Goal: Complete application form: Complete application form

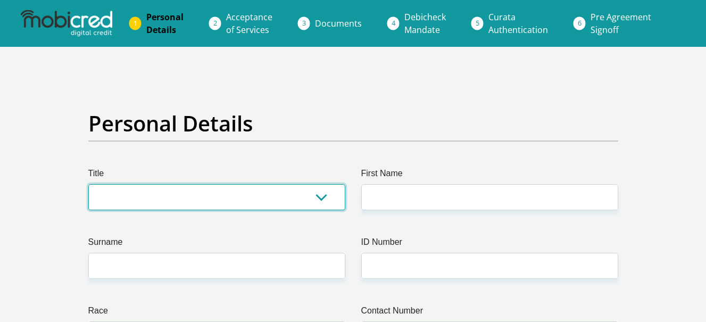
click at [296, 204] on select "Mr Ms Mrs Dr [PERSON_NAME]" at bounding box center [216, 197] width 257 height 26
select select "Ms"
click at [88, 184] on select "Mr Ms Mrs Dr [PERSON_NAME]" at bounding box center [216, 197] width 257 height 26
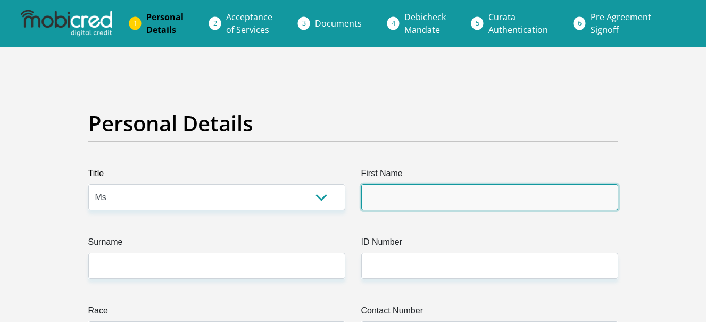
click at [420, 193] on input "First Name" at bounding box center [489, 197] width 257 height 26
type input "Tsireledzo"
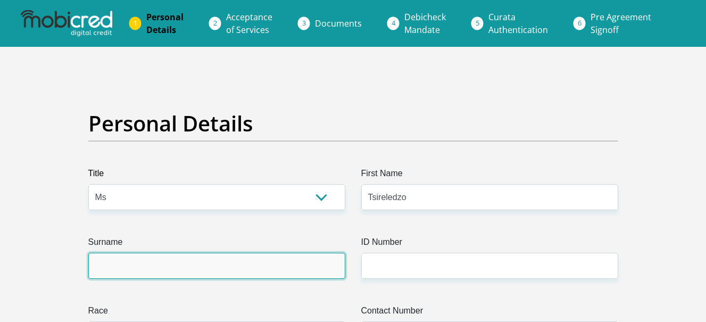
type input "Mulaudzi"
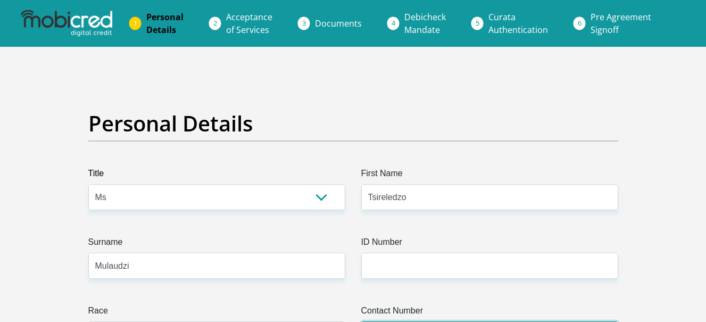
type input "0797153934"
select select "ZAF"
click at [402, 250] on label "ID Number" at bounding box center [489, 244] width 257 height 17
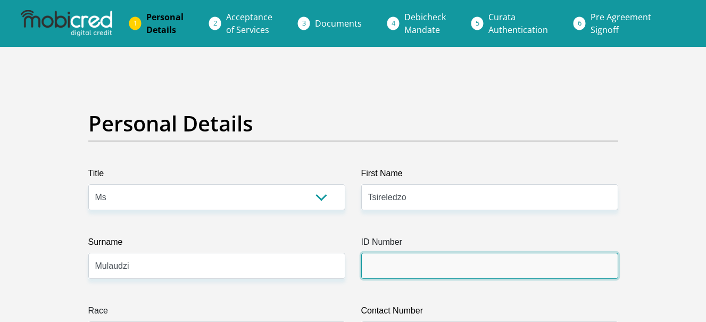
click at [402, 253] on input "ID Number" at bounding box center [489, 266] width 257 height 26
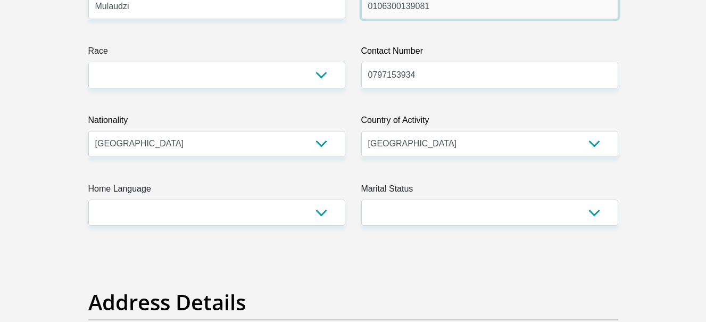
scroll to position [246, 0]
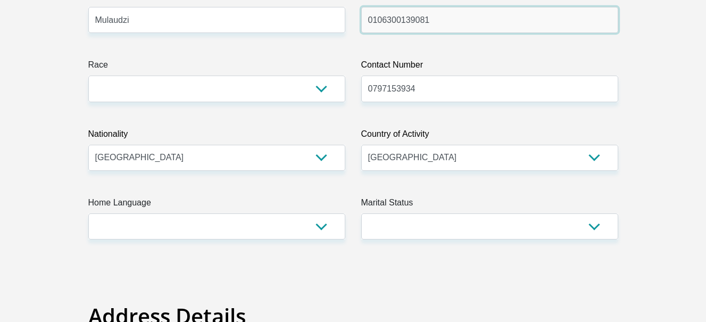
type input "0106300139081"
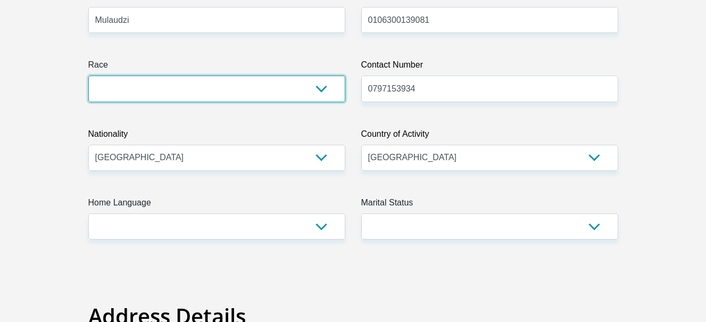
click at [336, 94] on select "Black Coloured Indian White Other" at bounding box center [216, 89] width 257 height 26
select select "1"
click at [88, 76] on select "Black Coloured Indian White Other" at bounding box center [216, 89] width 257 height 26
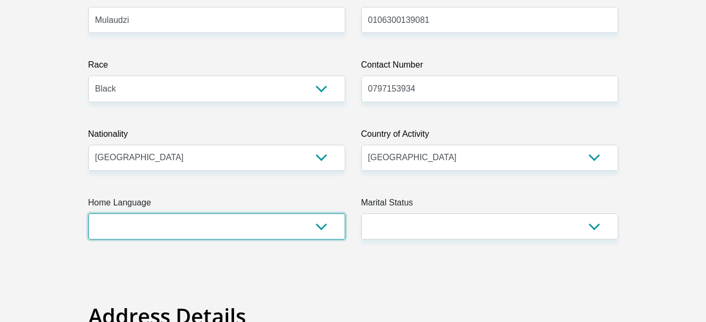
click at [185, 227] on select "Afrikaans English Sepedi South Ndebele Southern Sotho Swati Tsonga Tswana Venda…" at bounding box center [216, 226] width 257 height 26
select select "ven"
click at [88, 213] on select "Afrikaans English Sepedi South Ndebele Southern Sotho Swati Tsonga Tswana Venda…" at bounding box center [216, 226] width 257 height 26
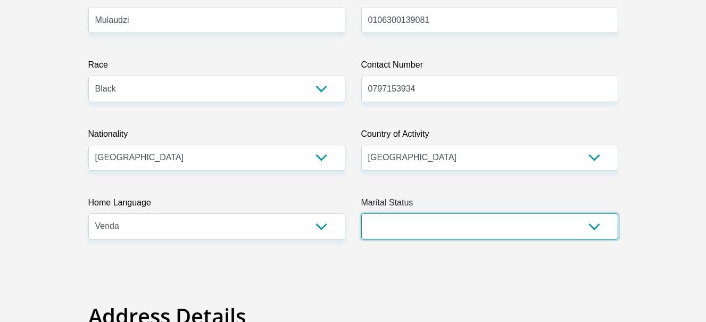
click at [415, 231] on select "Married ANC Single Divorced Widowed Married COP or Customary Law" at bounding box center [489, 226] width 257 height 26
select select "2"
click at [361, 213] on select "Married ANC Single Divorced Widowed Married COP or Customary Law" at bounding box center [489, 226] width 257 height 26
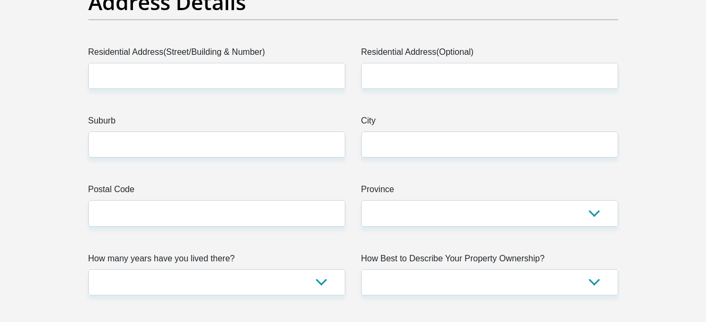
scroll to position [553, 0]
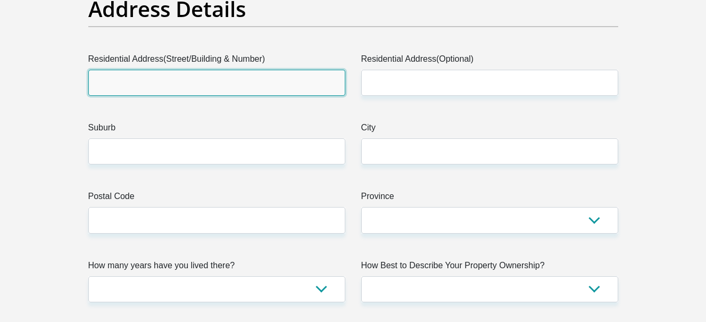
click at [274, 78] on input "Residential Address(Street/Building & Number)" at bounding box center [216, 83] width 257 height 26
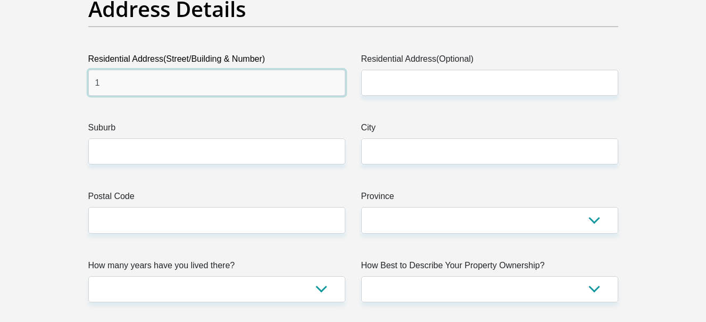
type input "1"
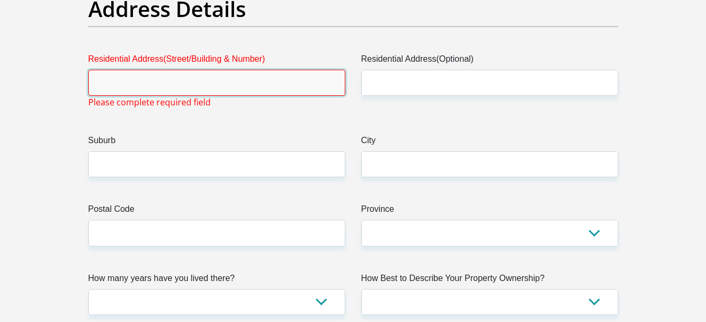
type input "r"
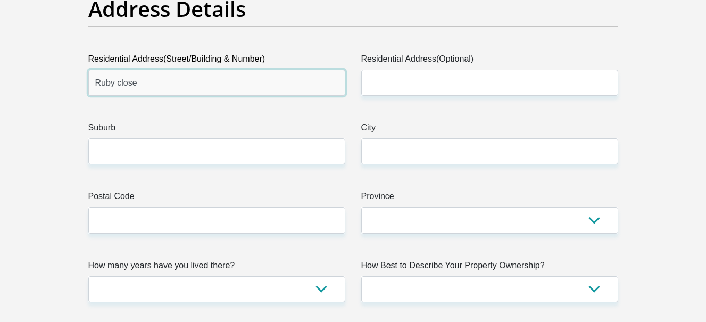
type input "Ruby close"
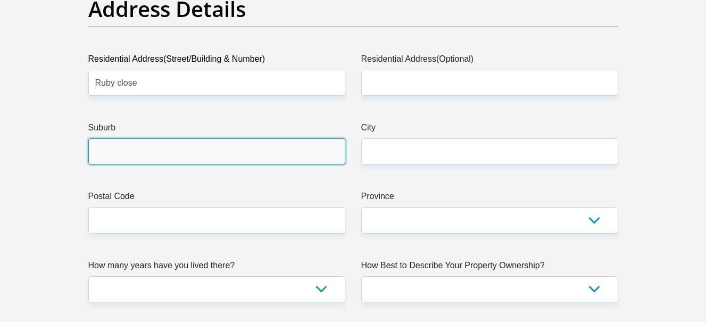
click at [173, 148] on input "Suburb" at bounding box center [216, 151] width 257 height 26
type input "fourways"
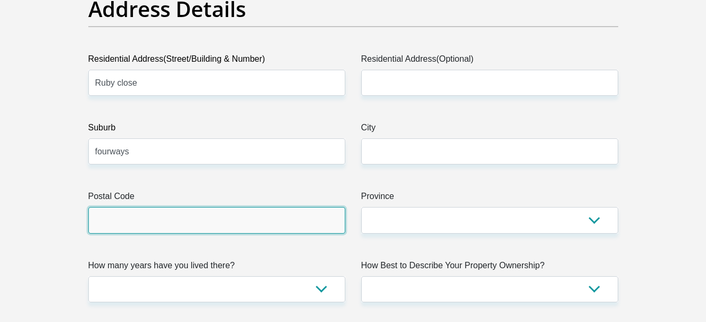
click at [151, 223] on input "Postal Code" at bounding box center [216, 220] width 257 height 26
type input "2191"
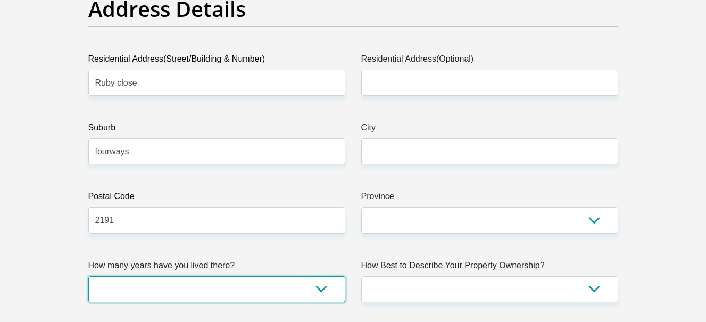
click at [175, 292] on select "less than 1 year 1-3 years 3-5 years 5+ years" at bounding box center [216, 289] width 257 height 26
select select "0"
click at [88, 276] on select "less than 1 year 1-3 years 3-5 years 5+ years" at bounding box center [216, 289] width 257 height 26
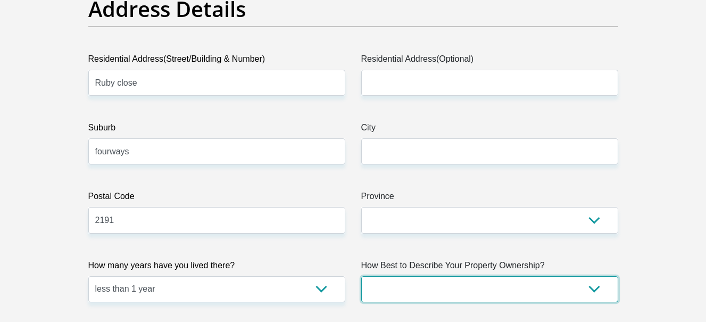
click at [433, 280] on select "Owned Rented Family Owned Company Dwelling" at bounding box center [489, 289] width 257 height 26
select select "Company Dwelling"
click at [361, 276] on select "Owned Rented Family Owned Company Dwelling" at bounding box center [489, 289] width 257 height 26
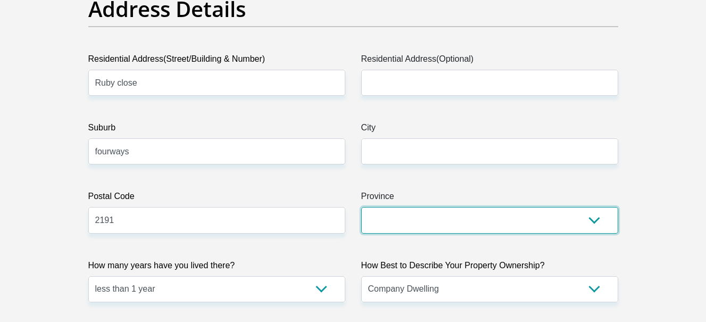
click at [410, 227] on select "Eastern Cape Free State [GEOGRAPHIC_DATA] [GEOGRAPHIC_DATA][DATE] [GEOGRAPHIC_D…" at bounding box center [489, 220] width 257 height 26
select select "Gauteng"
click at [361, 207] on select "Eastern Cape Free State [GEOGRAPHIC_DATA] [GEOGRAPHIC_DATA][DATE] [GEOGRAPHIC_D…" at bounding box center [489, 220] width 257 height 26
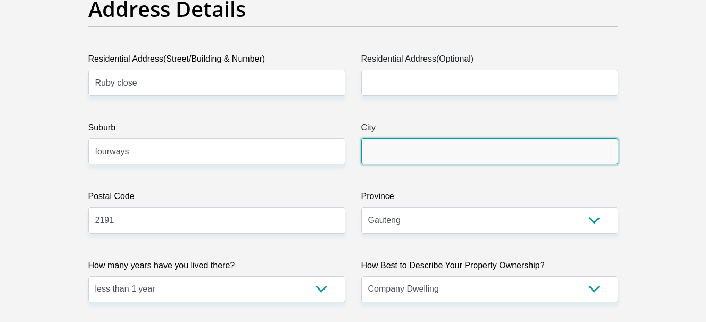
click at [394, 160] on input "City" at bounding box center [489, 151] width 257 height 26
type input "j"
type input "[GEOGRAPHIC_DATA]"
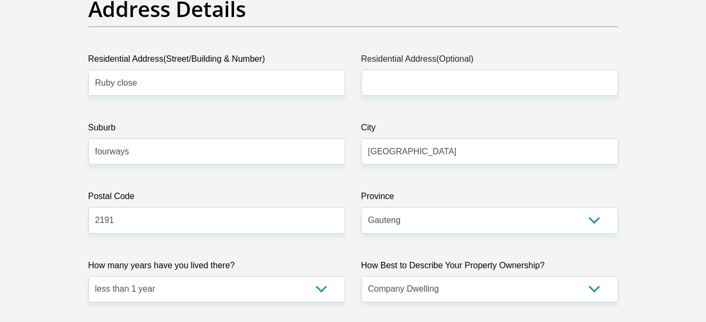
click at [178, 67] on label "Residential Address(Street/Building & Number)" at bounding box center [216, 61] width 257 height 17
click at [178, 70] on input "Ruby close" at bounding box center [216, 83] width 257 height 26
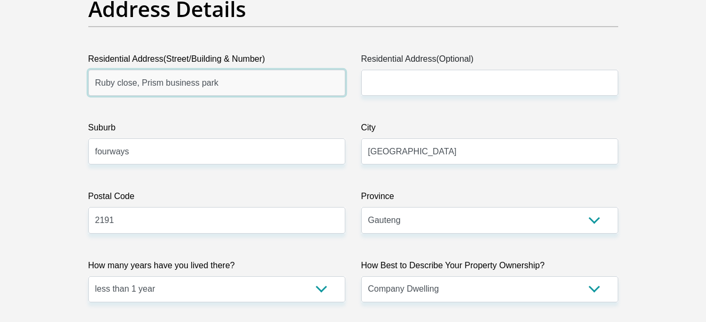
type input "Ruby close, Prism business park"
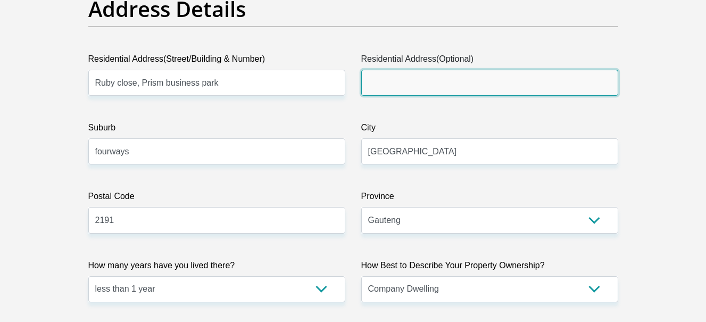
click at [372, 82] on input "Residential Address(Optional)" at bounding box center [489, 83] width 257 height 26
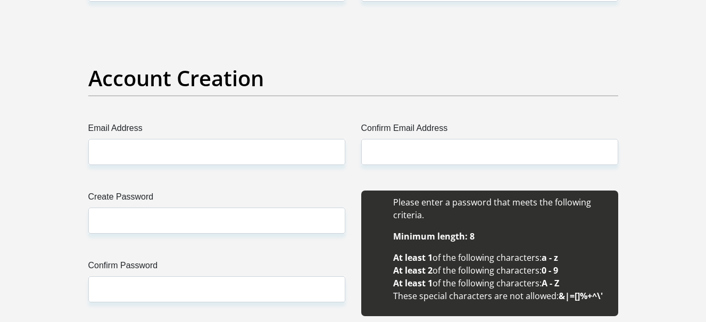
scroll to position [929, 0]
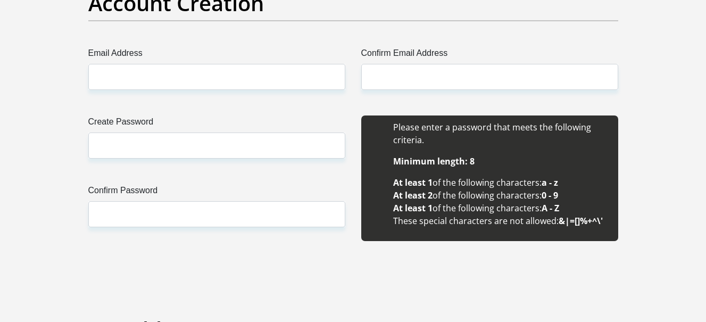
type input "1 suite 53"
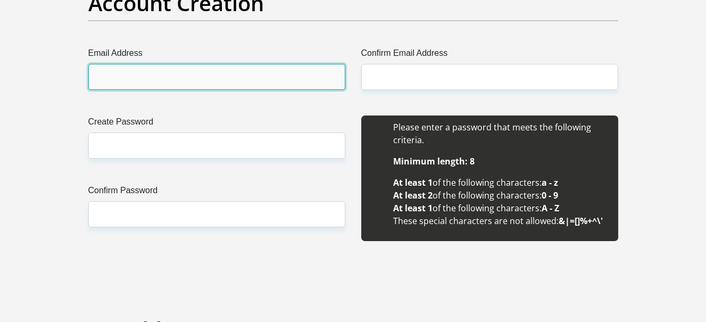
click at [288, 76] on input "Email Address" at bounding box center [216, 77] width 257 height 26
type input "[EMAIL_ADDRESS][DOMAIN_NAME]"
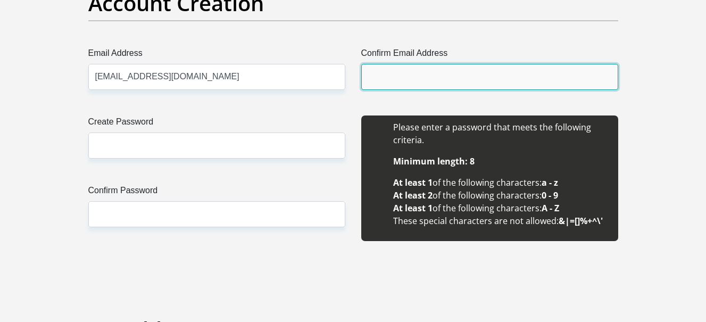
type input "[EMAIL_ADDRESS][DOMAIN_NAME]"
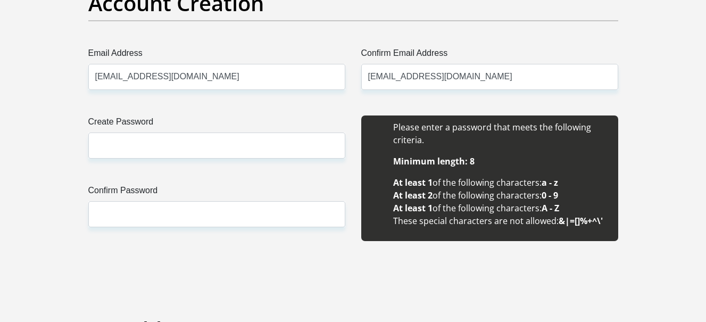
type input "0797153934"
type input "Tsireledzo"
type input "Mulaudzi"
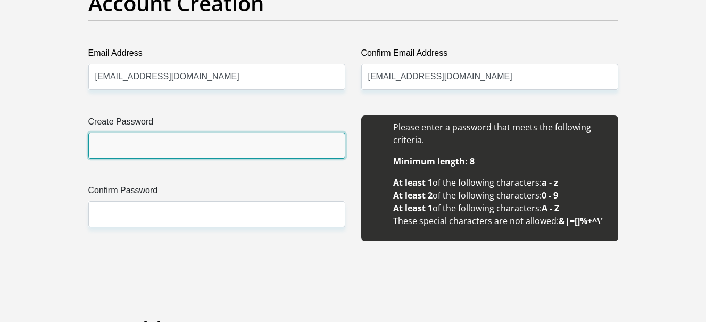
click at [165, 139] on input "Create Password" at bounding box center [216, 146] width 257 height 26
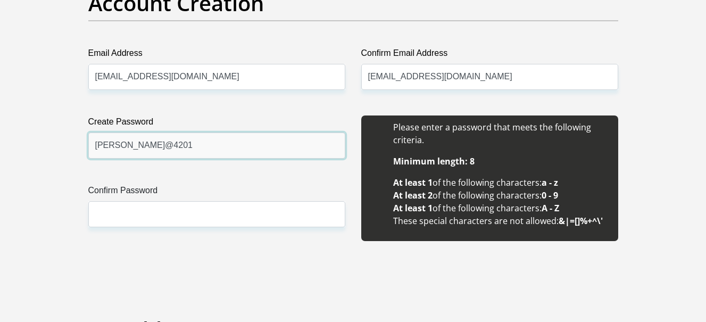
type input "[PERSON_NAME]@4201"
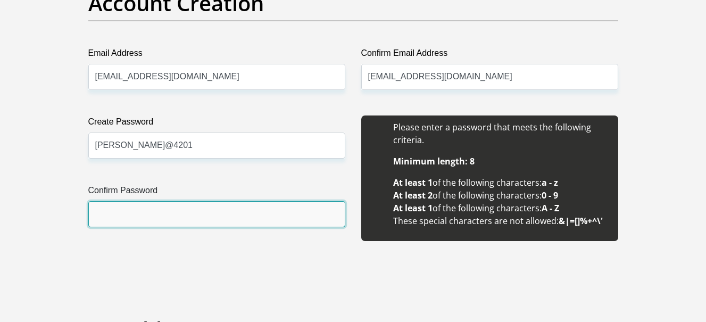
click at [123, 214] on input "Confirm Password" at bounding box center [216, 214] width 257 height 26
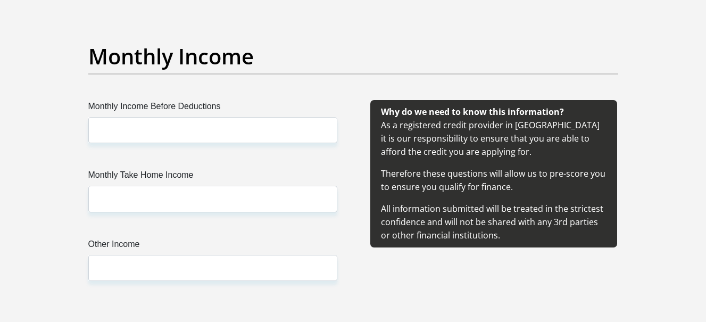
scroll to position [1222, 0]
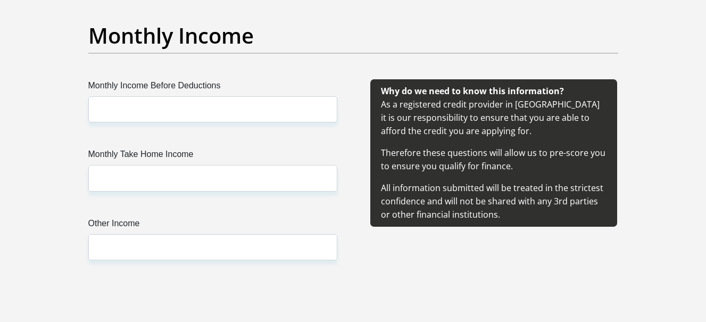
type input "[PERSON_NAME]@4201"
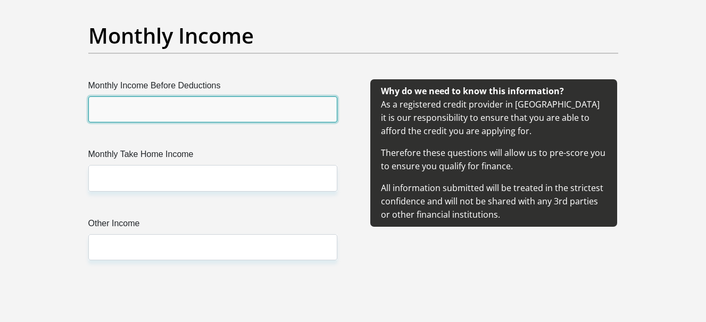
click at [256, 107] on input "Monthly Income Before Deductions" at bounding box center [212, 109] width 249 height 26
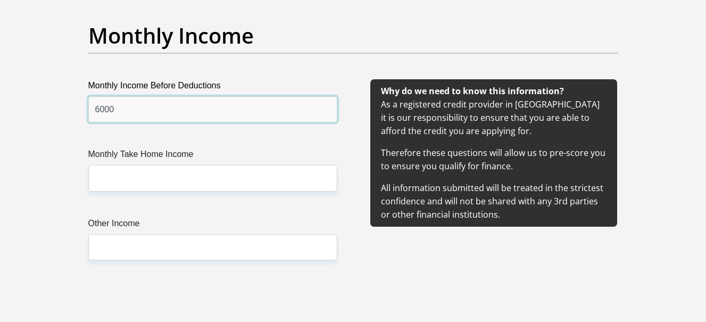
type input "6000"
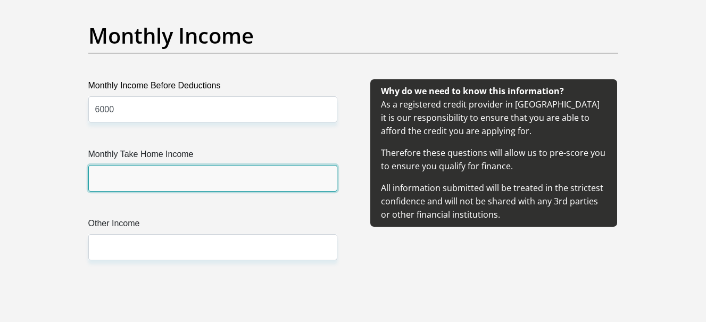
click at [253, 188] on input "Monthly Take Home Income" at bounding box center [212, 178] width 249 height 26
type input "5500"
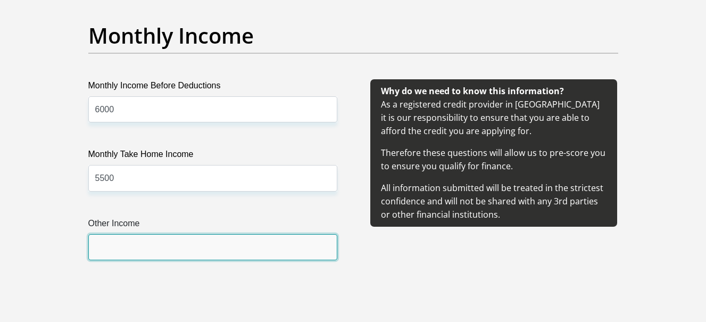
click at [172, 239] on input "Other Income" at bounding box center [212, 247] width 249 height 26
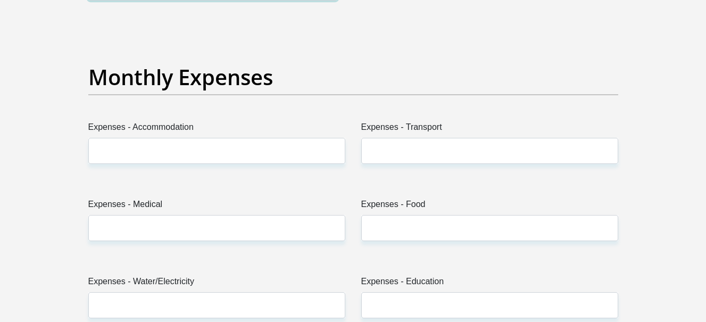
scroll to position [1502, 0]
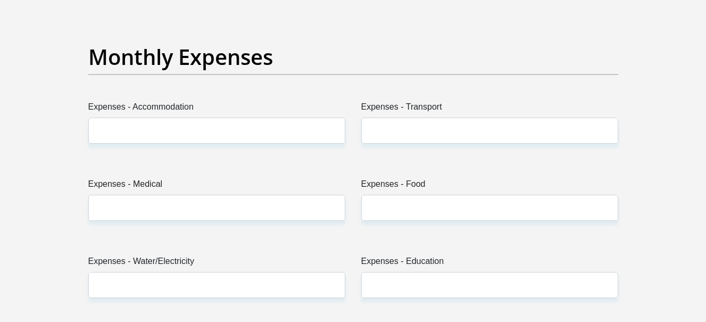
type input "2000"
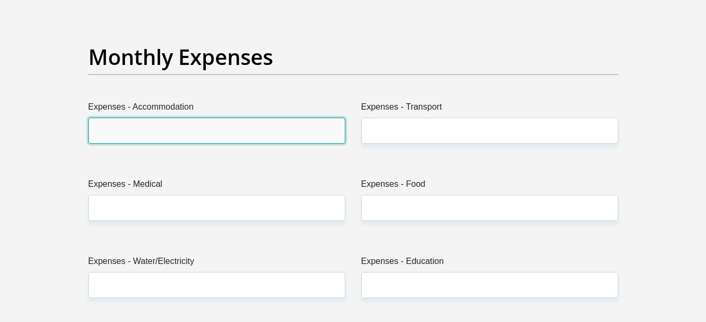
click at [218, 143] on input "Expenses - Accommodation" at bounding box center [216, 131] width 257 height 26
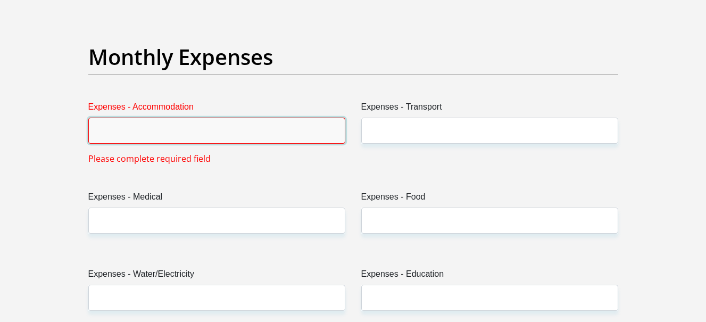
click at [176, 135] on input "Expenses - Accommodation" at bounding box center [216, 131] width 257 height 26
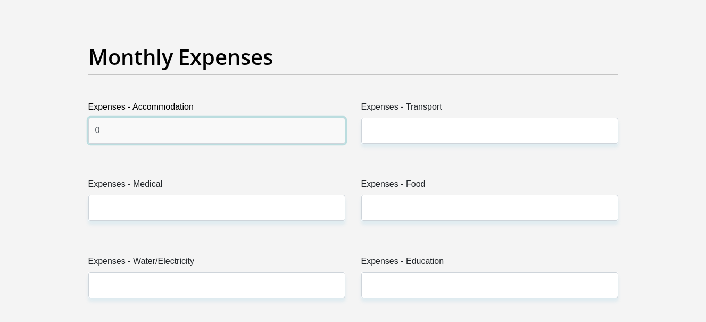
type input "0"
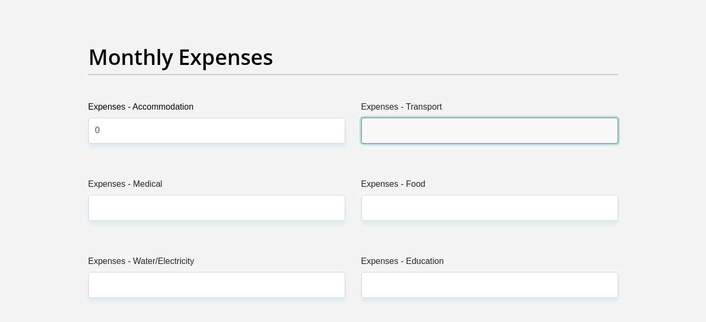
click at [408, 132] on input "Expenses - Transport" at bounding box center [489, 131] width 257 height 26
type input "500"
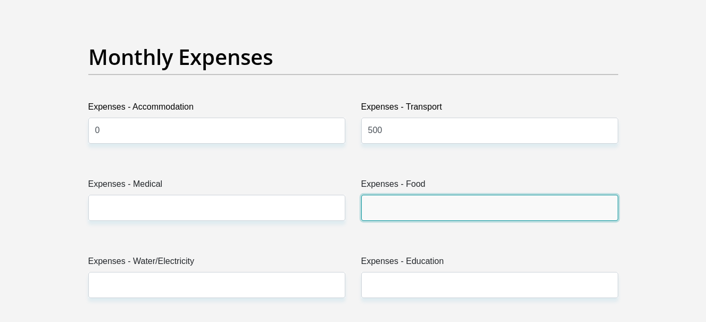
click at [393, 204] on input "Expenses - Food" at bounding box center [489, 208] width 257 height 26
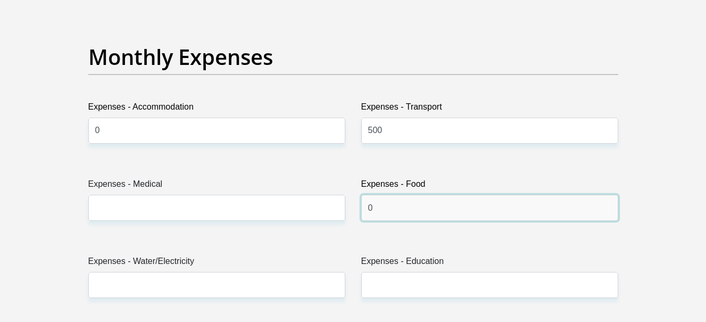
type input "0"
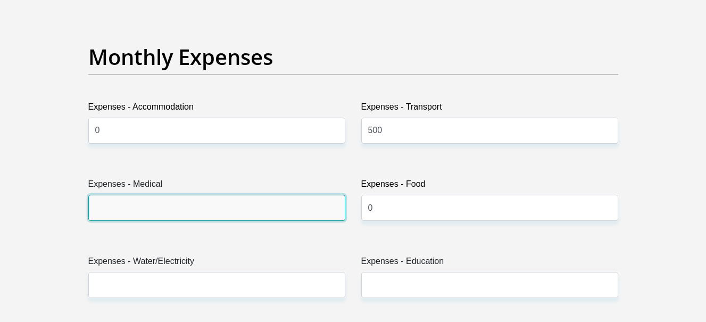
click at [180, 208] on input "Expenses - Medical" at bounding box center [216, 208] width 257 height 26
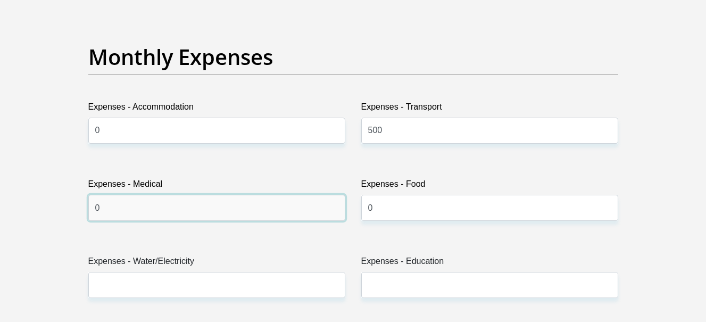
type input "0"
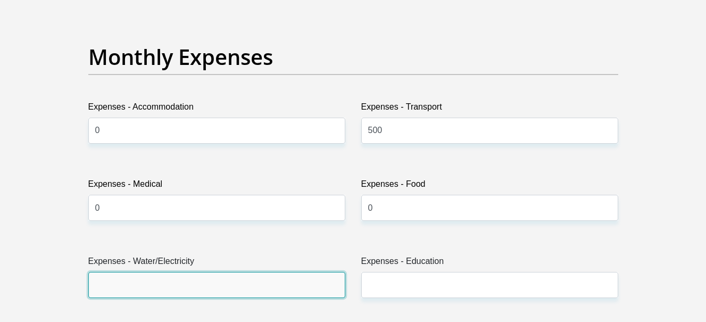
click at [135, 293] on input "Expenses - Water/Electricity" at bounding box center [216, 285] width 257 height 26
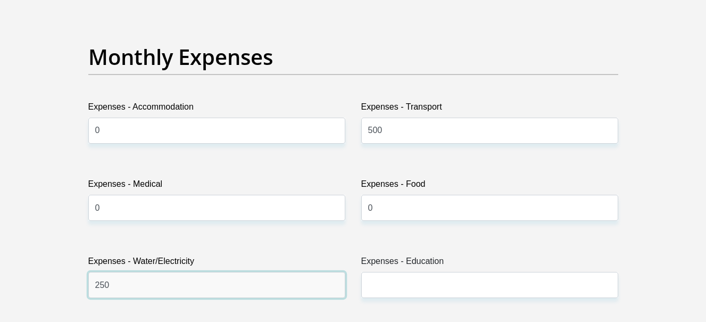
type input "250"
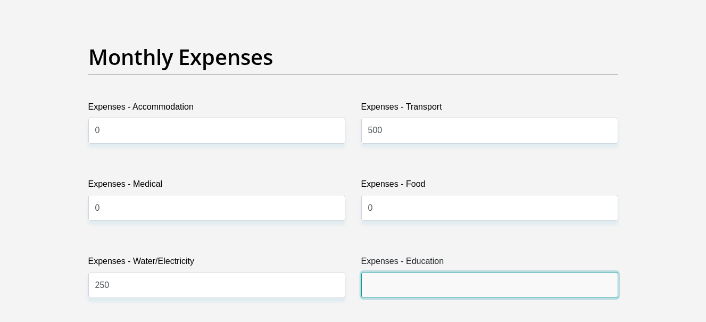
click at [379, 281] on input "Expenses - Education" at bounding box center [489, 285] width 257 height 26
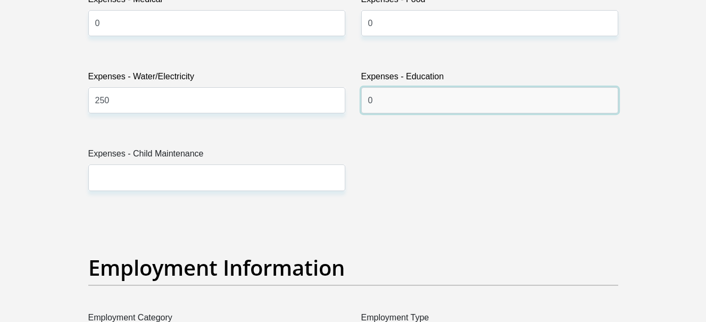
scroll to position [1700, 0]
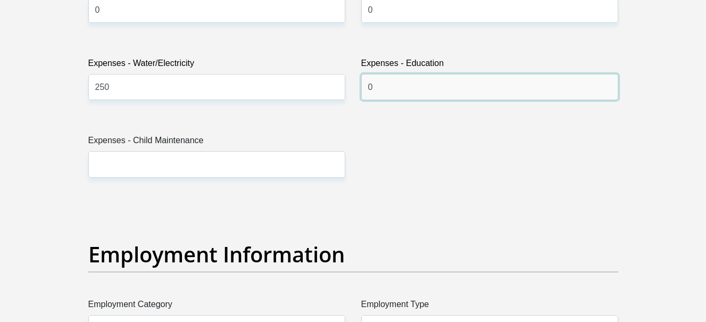
type input "0"
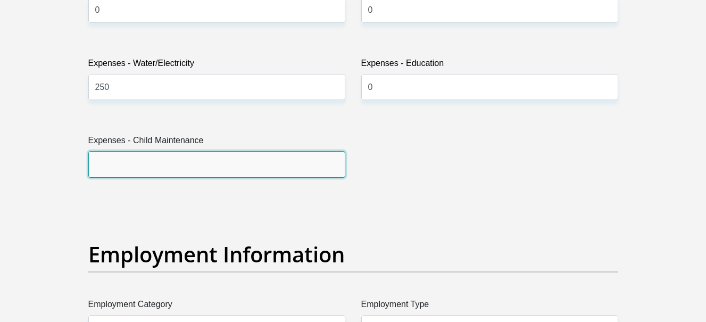
click at [288, 177] on input "Expenses - Child Maintenance" at bounding box center [216, 164] width 257 height 26
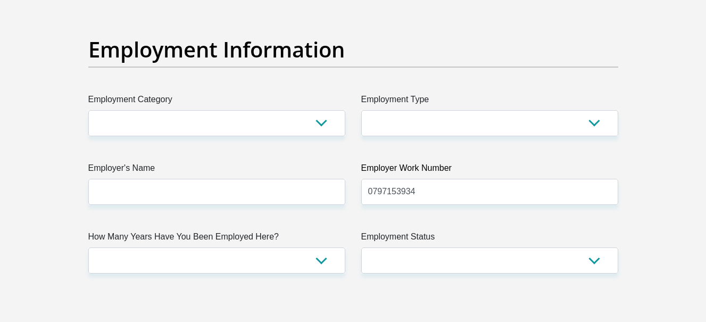
scroll to position [1926, 0]
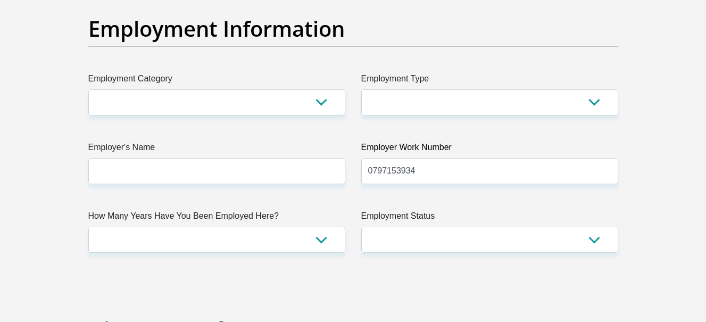
type input "0"
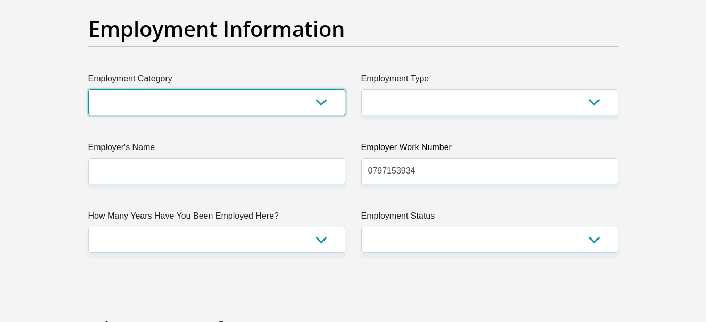
click at [209, 104] on select "AGRICULTURE ALCOHOL & TOBACCO CONSTRUCTION MATERIALS METALLURGY EQUIPMENT FOR R…" at bounding box center [216, 102] width 257 height 26
select select "75"
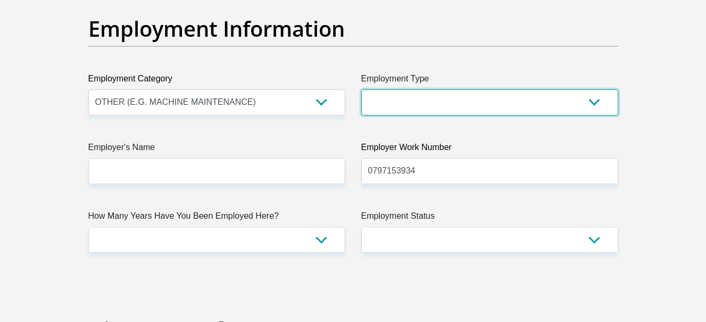
click at [395, 103] on select "College/Lecturer Craft Seller Creative Driver Executive Farmer Forces - Non Com…" at bounding box center [489, 102] width 257 height 26
select select "Unknown/Other"
click at [361, 89] on select "College/Lecturer Craft Seller Creative Driver Executive Farmer Forces - Non Com…" at bounding box center [489, 102] width 257 height 26
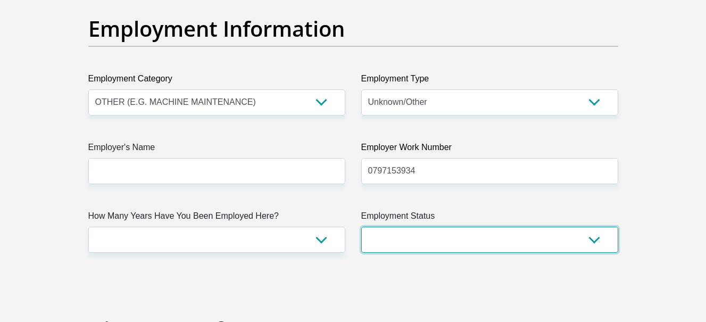
click at [420, 244] on select "Permanent/Full-time Part-time/Casual [DEMOGRAPHIC_DATA] Worker Self-Employed Ho…" at bounding box center [489, 240] width 257 height 26
click at [427, 236] on select "Permanent/Full-time Part-time/Casual [DEMOGRAPHIC_DATA] Worker Self-Employed Ho…" at bounding box center [489, 240] width 257 height 26
click at [427, 235] on select "Permanent/Full-time Part-time/Casual [DEMOGRAPHIC_DATA] Worker Self-Employed Ho…" at bounding box center [489, 240] width 257 height 26
select select "1"
click at [361, 227] on select "Permanent/Full-time Part-time/Casual [DEMOGRAPHIC_DATA] Worker Self-Employed Ho…" at bounding box center [489, 240] width 257 height 26
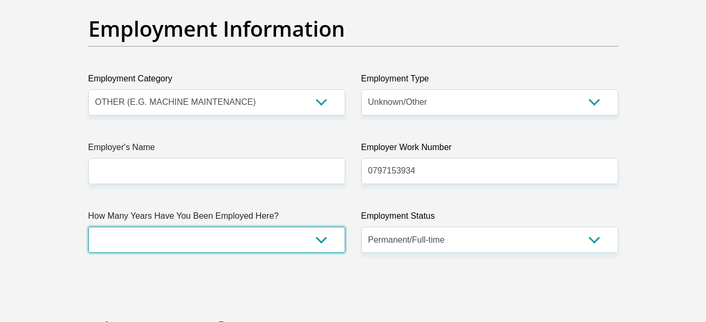
click at [324, 240] on select "less than 1 year 1-3 years 3-5 years 5+ years" at bounding box center [216, 240] width 257 height 26
select select "6"
click at [88, 227] on select "less than 1 year 1-3 years 3-5 years 5+ years" at bounding box center [216, 240] width 257 height 26
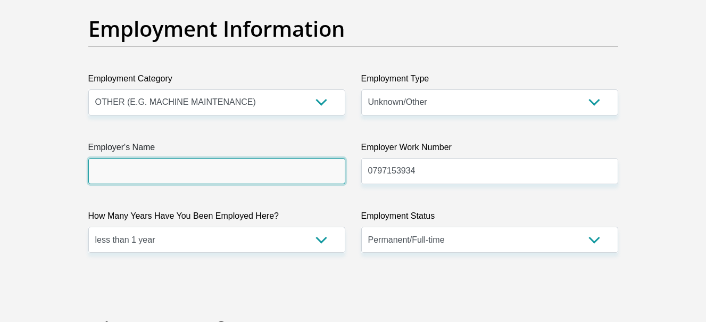
click at [180, 168] on input "Employer's Name" at bounding box center [216, 171] width 257 height 26
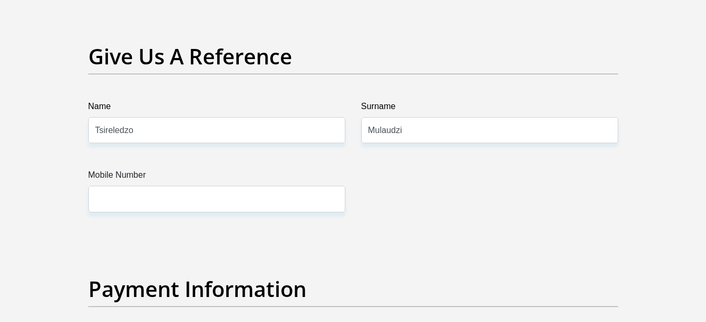
scroll to position [2206, 0]
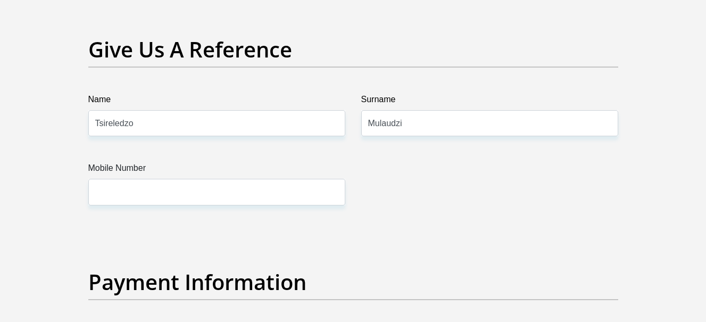
type input "TAPSOSA"
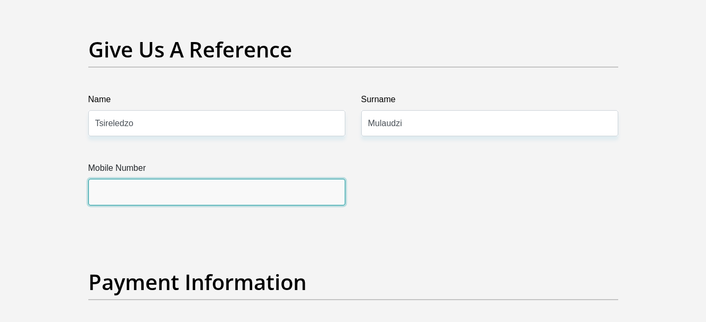
click at [292, 196] on input "Mobile Number" at bounding box center [216, 192] width 257 height 26
type input "0797153934"
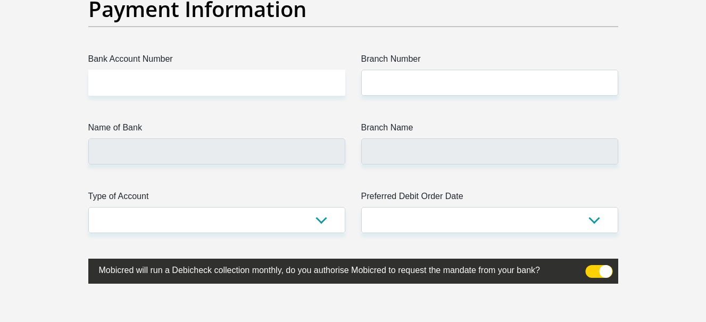
scroll to position [2493, 0]
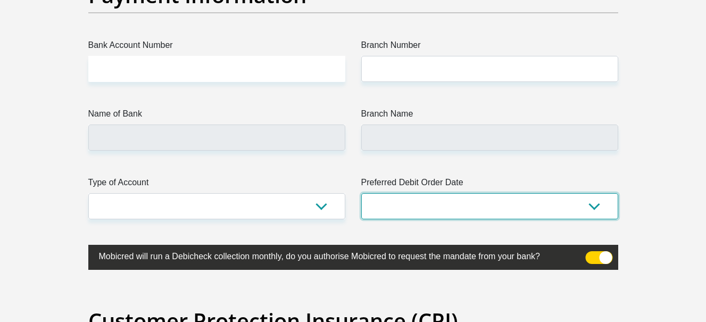
click at [512, 217] on select "1st 2nd 3rd 4th 5th 7th 18th 19th 20th 21st 22nd 23rd 24th 25th 26th 27th 28th …" at bounding box center [489, 206] width 257 height 26
select select "1"
click at [361, 193] on select "1st 2nd 3rd 4th 5th 7th 18th 19th 20th 21st 22nd 23rd 24th 25th 26th 27th 28th …" at bounding box center [489, 206] width 257 height 26
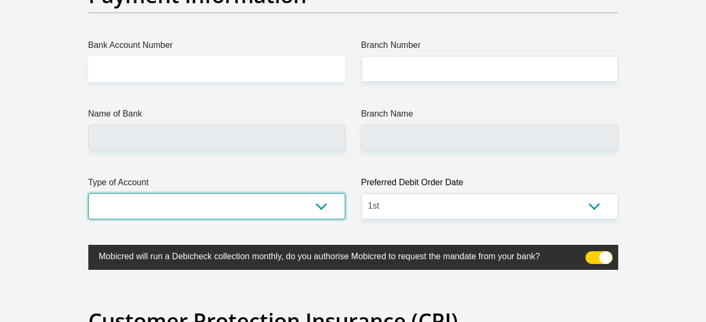
click at [249, 207] on select "Cheque Savings" at bounding box center [216, 206] width 257 height 26
select select "SAV"
click at [88, 193] on select "Cheque Savings" at bounding box center [216, 206] width 257 height 26
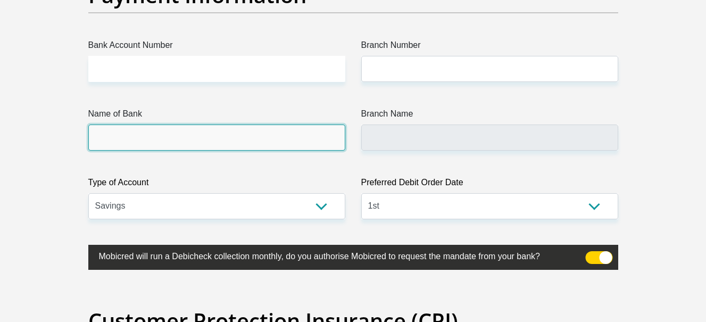
click at [212, 139] on input "Name of Bank" at bounding box center [216, 138] width 257 height 26
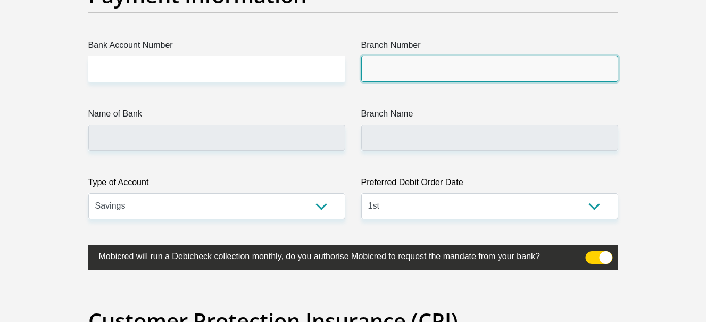
click at [438, 65] on input "Branch Number" at bounding box center [489, 69] width 257 height 26
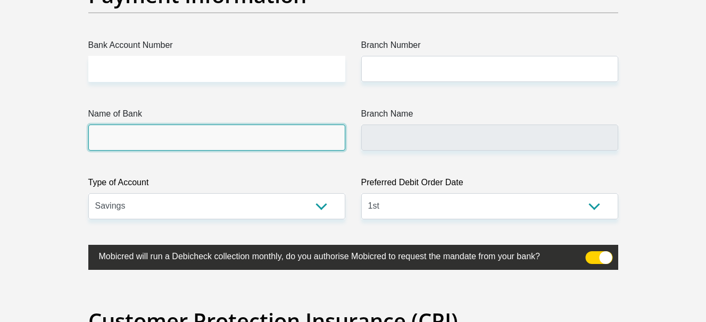
click at [171, 140] on input "Name of Bank" at bounding box center [216, 138] width 257 height 26
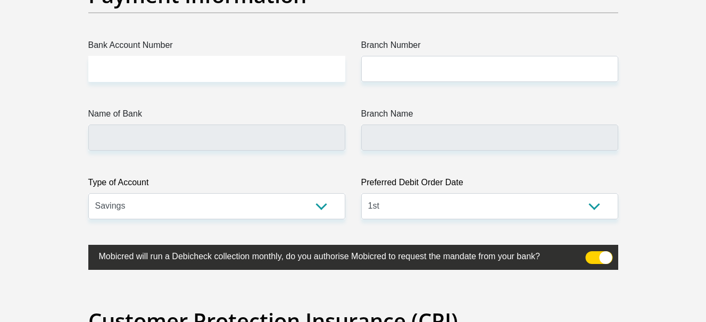
click at [594, 262] on span at bounding box center [598, 257] width 27 height 13
click at [592, 254] on input "checkbox" at bounding box center [592, 254] width 0 height 0
click at [594, 262] on span at bounding box center [598, 257] width 27 height 13
click at [592, 254] on input "checkbox" at bounding box center [592, 254] width 0 height 0
click at [594, 262] on span at bounding box center [598, 257] width 27 height 13
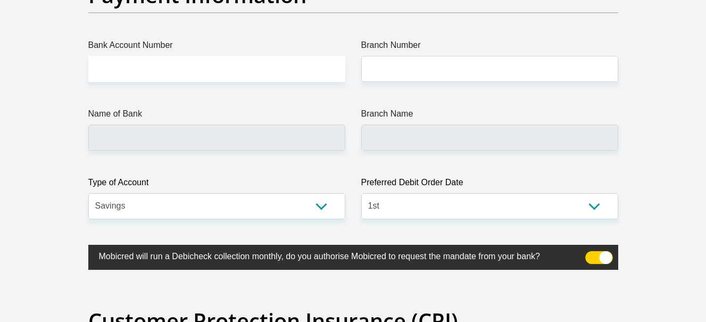
click at [592, 254] on input "checkbox" at bounding box center [592, 254] width 0 height 0
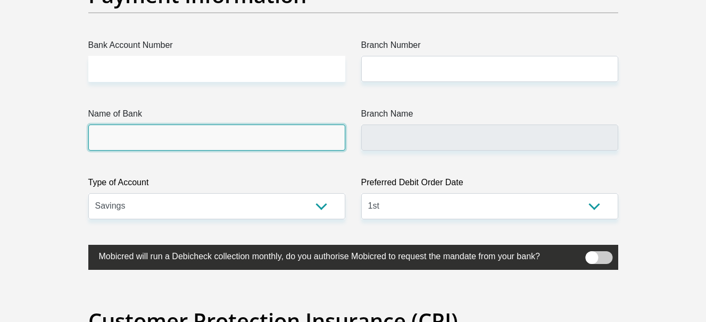
click at [230, 150] on input "Name of Bank" at bounding box center [216, 138] width 257 height 26
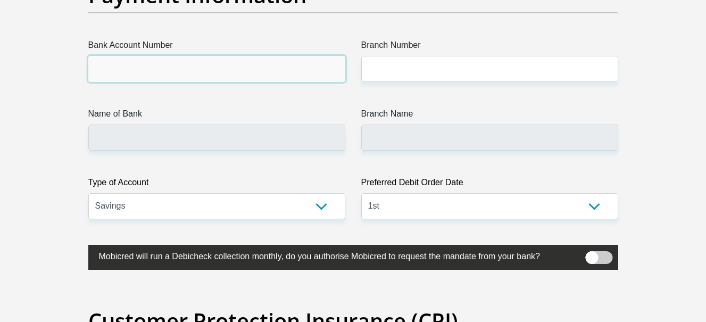
click at [225, 76] on input "Bank Account Number" at bounding box center [216, 69] width 257 height 26
type input "H"
type input "1616542355"
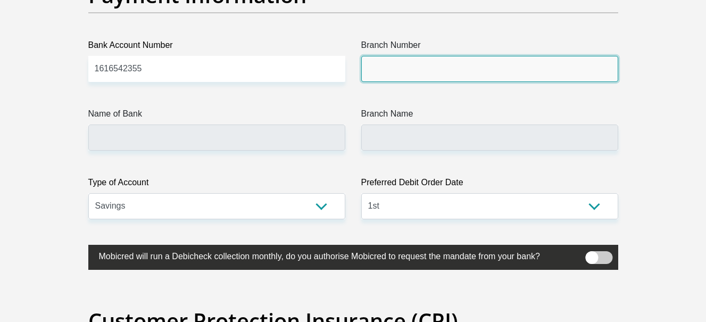
click at [402, 79] on input "Branch Number" at bounding box center [489, 69] width 257 height 26
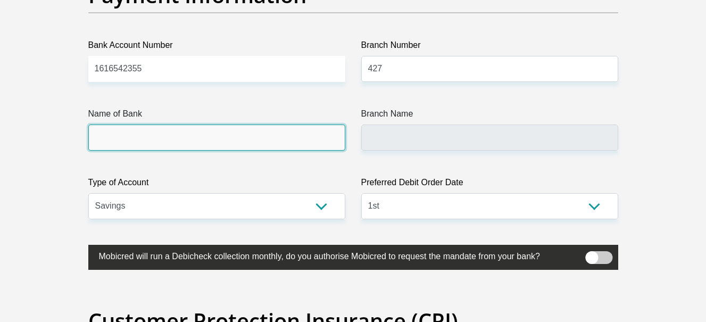
click at [290, 131] on input "Name of Bank" at bounding box center [216, 138] width 257 height 26
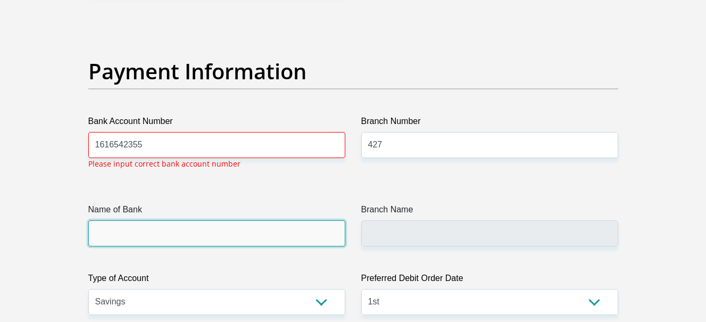
scroll to position [2415, 0]
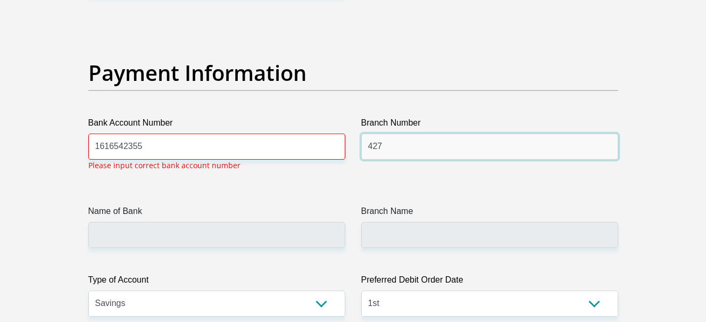
click at [419, 147] on input "427" at bounding box center [489, 147] width 257 height 26
type input "470010"
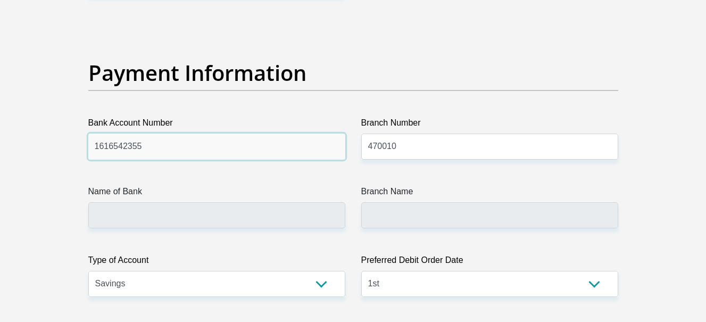
click at [198, 153] on input "1616542355" at bounding box center [216, 147] width 257 height 26
type input "CAPITEC BANK LIMITED"
type input "CAPITEC BANK CPC"
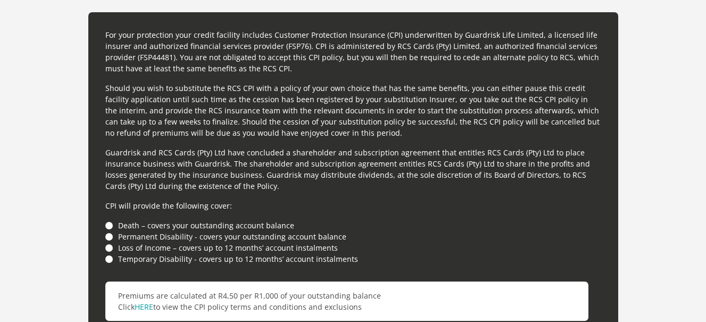
scroll to position [2818, 0]
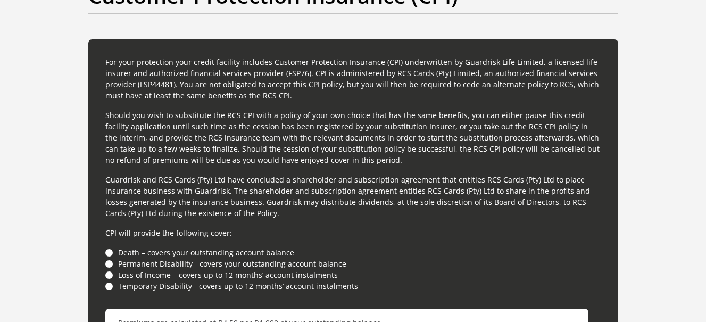
click at [111, 252] on li "Death – covers your outstanding account balance" at bounding box center [353, 252] width 496 height 11
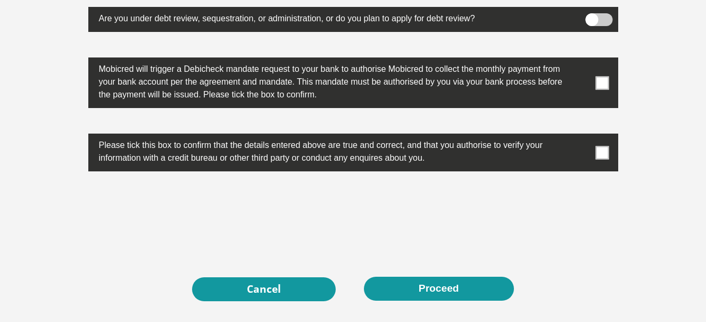
scroll to position [3412, 0]
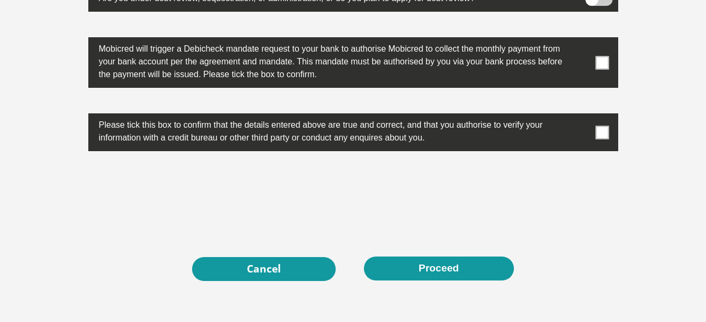
click at [604, 135] on span at bounding box center [601, 132] width 13 height 13
click at [581, 116] on input "checkbox" at bounding box center [581, 116] width 0 height 0
click at [601, 59] on span at bounding box center [601, 62] width 13 height 13
click at [581, 40] on input "checkbox" at bounding box center [581, 40] width 0 height 0
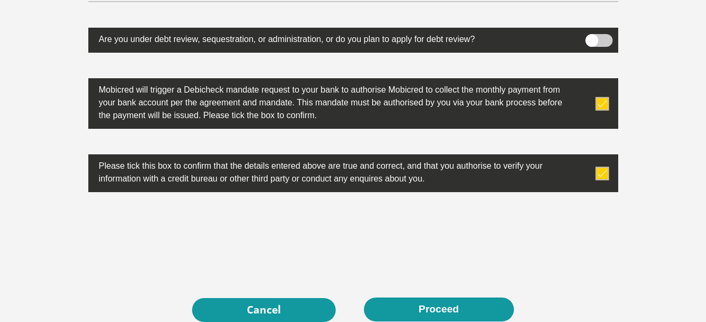
scroll to position [3364, 0]
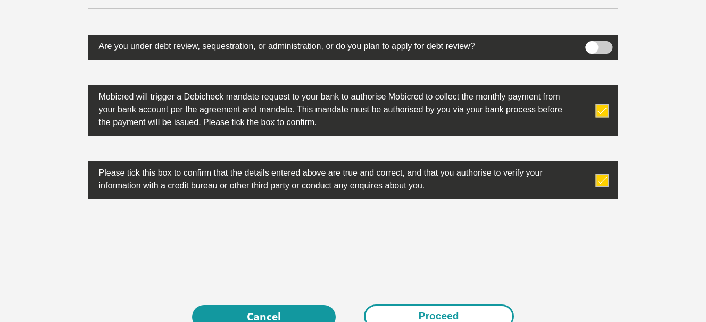
click at [415, 304] on button "Proceed" at bounding box center [439, 316] width 150 height 24
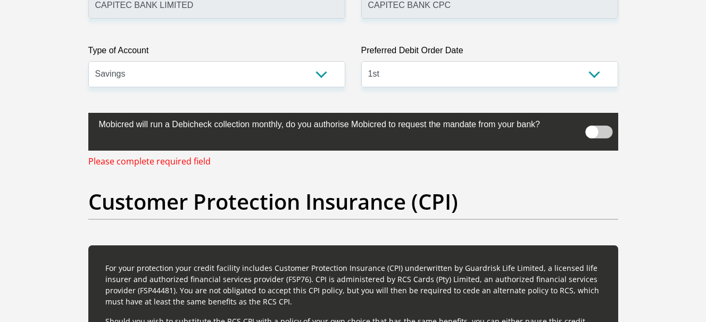
scroll to position [2620, 0]
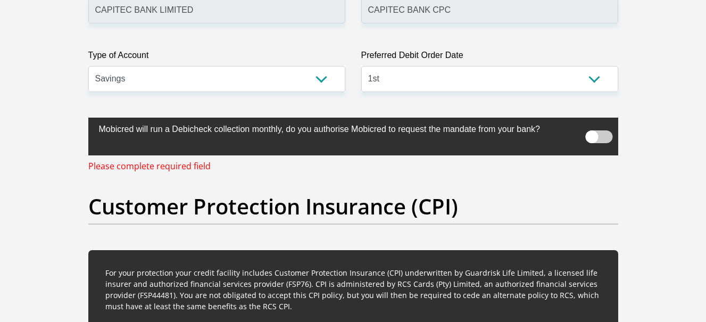
click at [605, 134] on span at bounding box center [598, 136] width 27 height 13
click at [592, 127] on input "checkbox" at bounding box center [592, 127] width 0 height 0
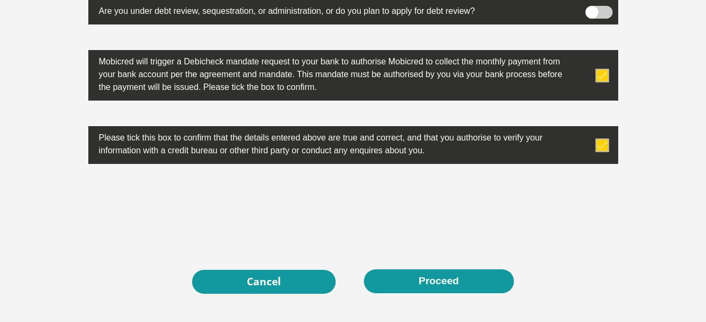
scroll to position [3405, 0]
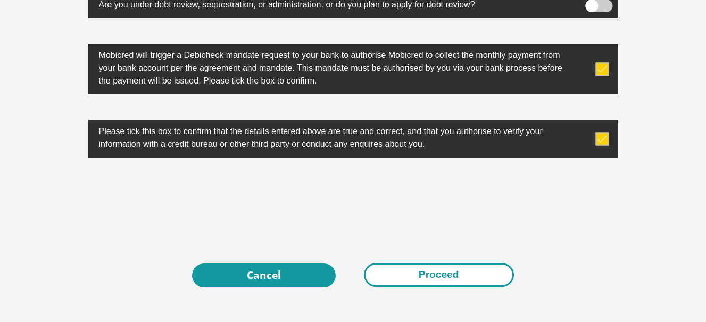
click at [484, 270] on button "Proceed" at bounding box center [439, 275] width 150 height 24
